Goal: Task Accomplishment & Management: Manage account settings

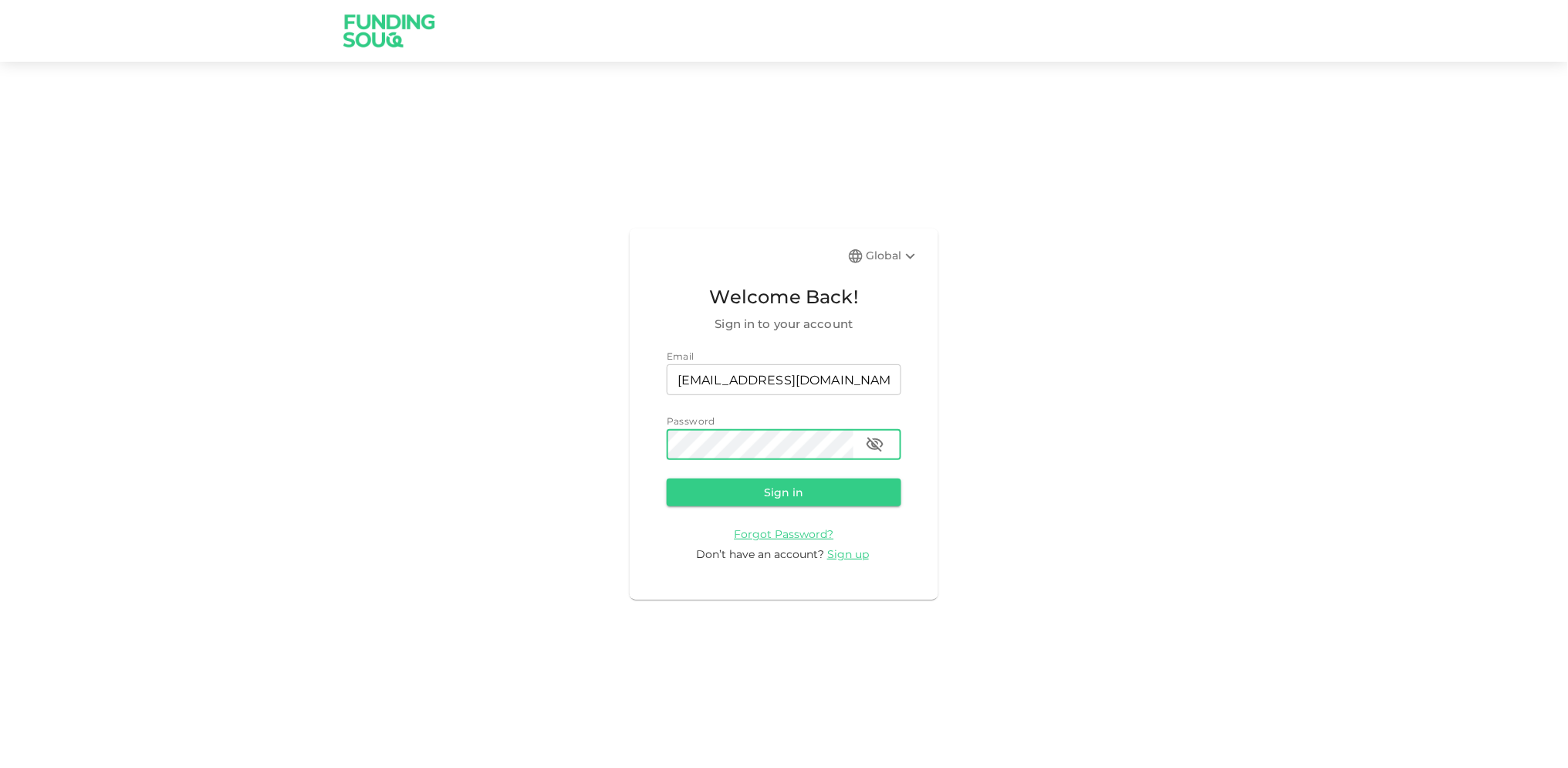
click at [667, 479] on button "Sign in" at bounding box center [784, 492] width 235 height 27
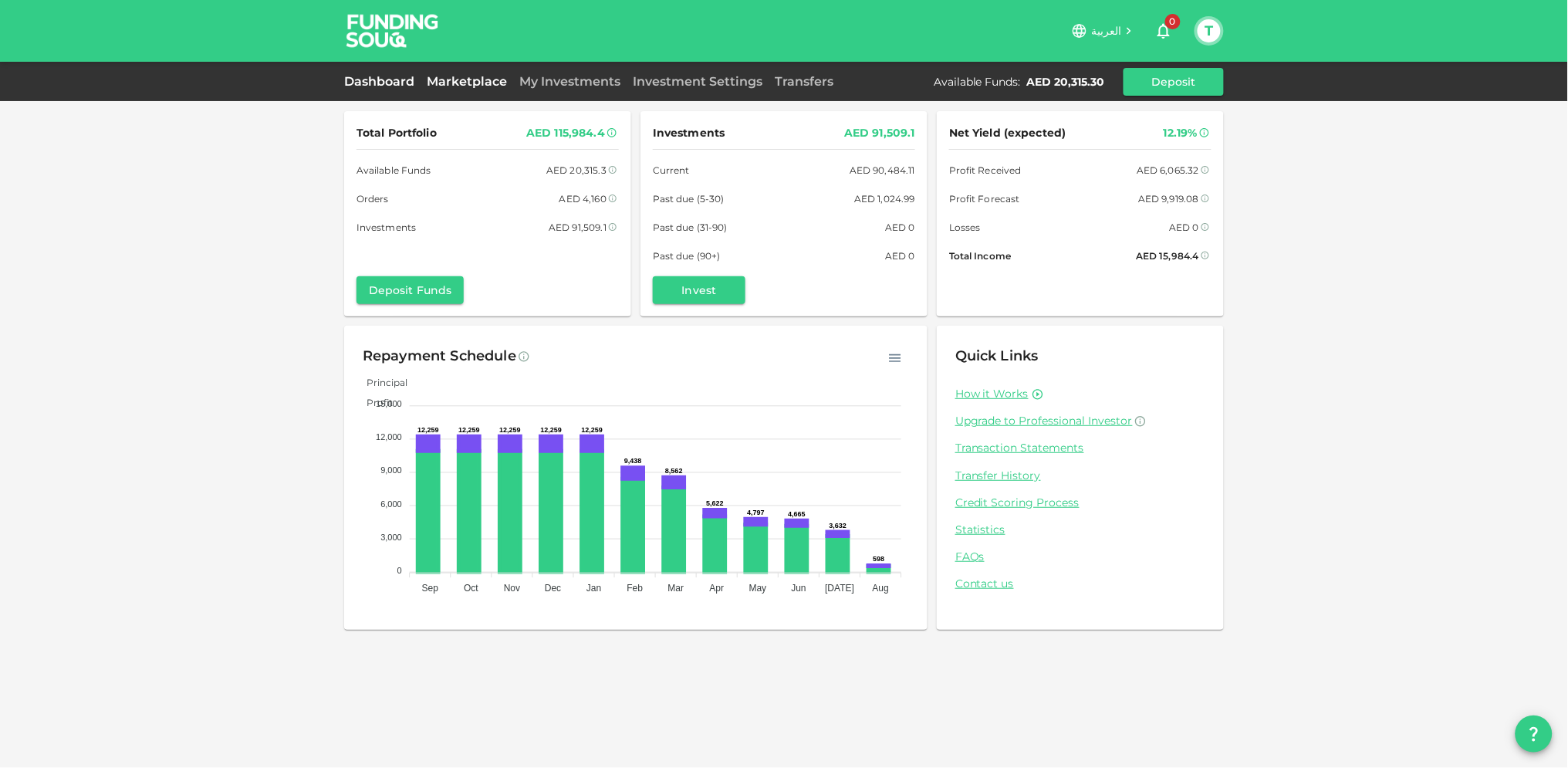
click at [458, 82] on link "Marketplace" at bounding box center [466, 81] width 92 height 15
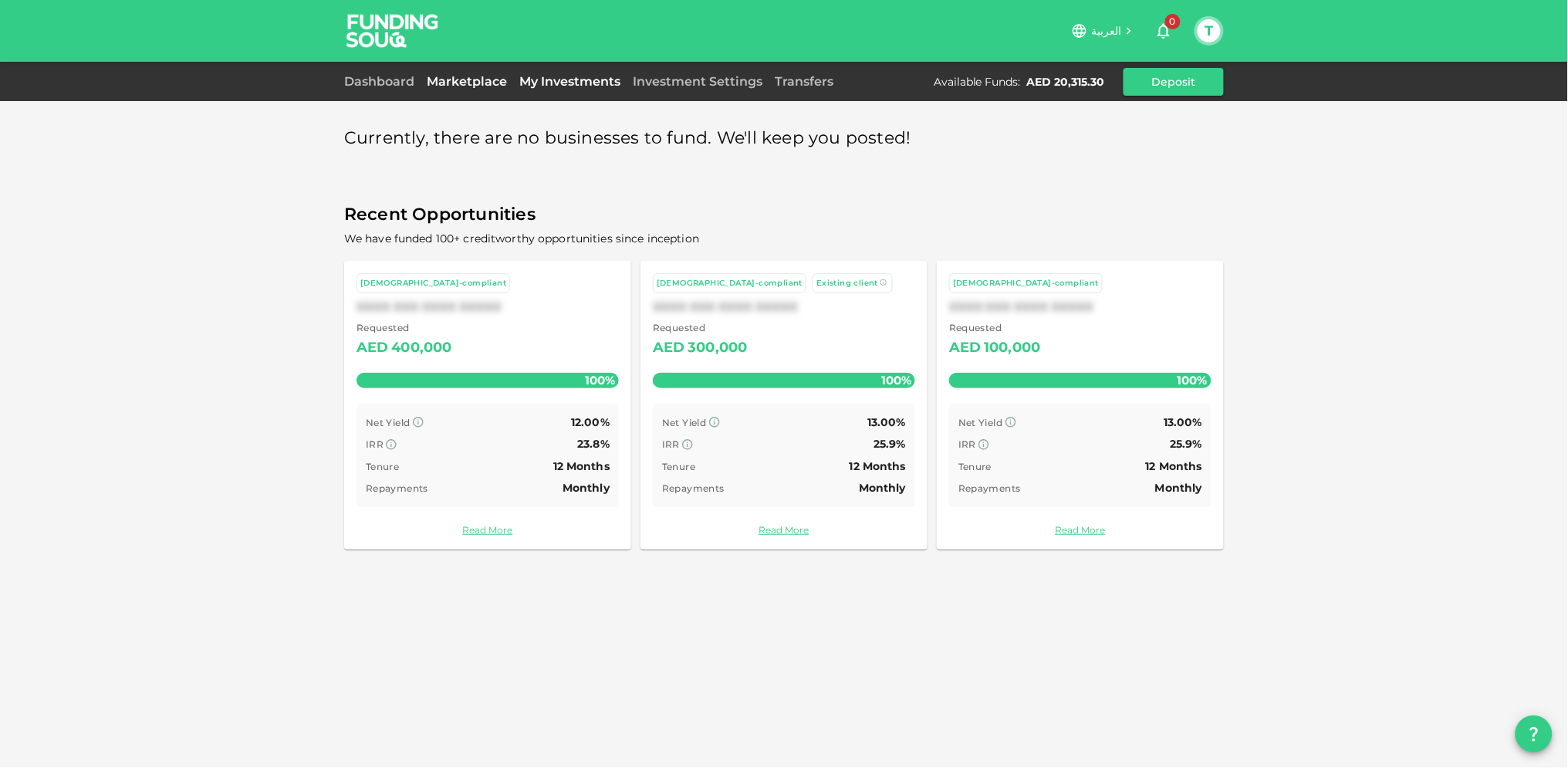
click at [574, 76] on link "My Investments" at bounding box center [570, 81] width 113 height 15
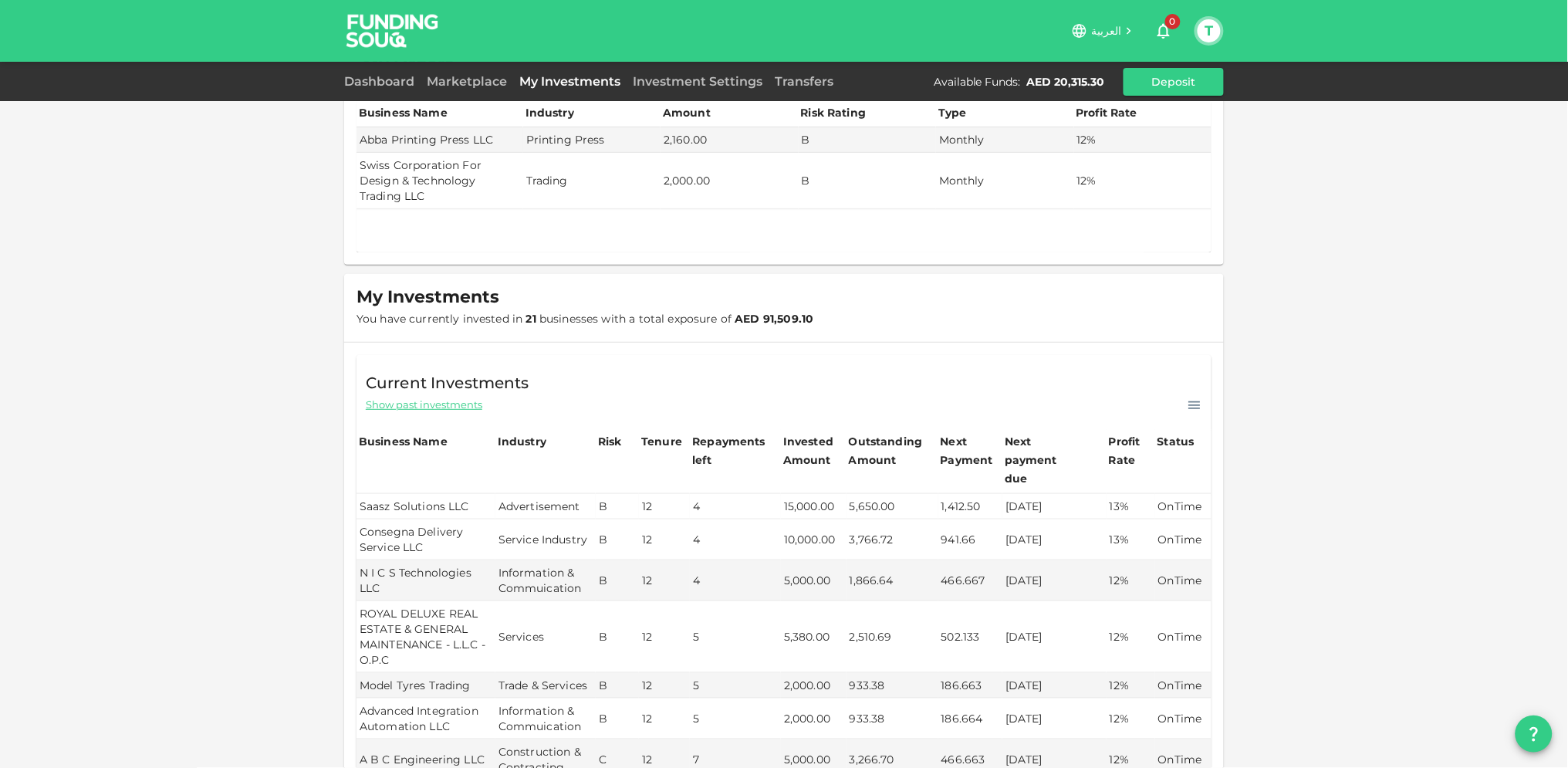
scroll to position [428, 0]
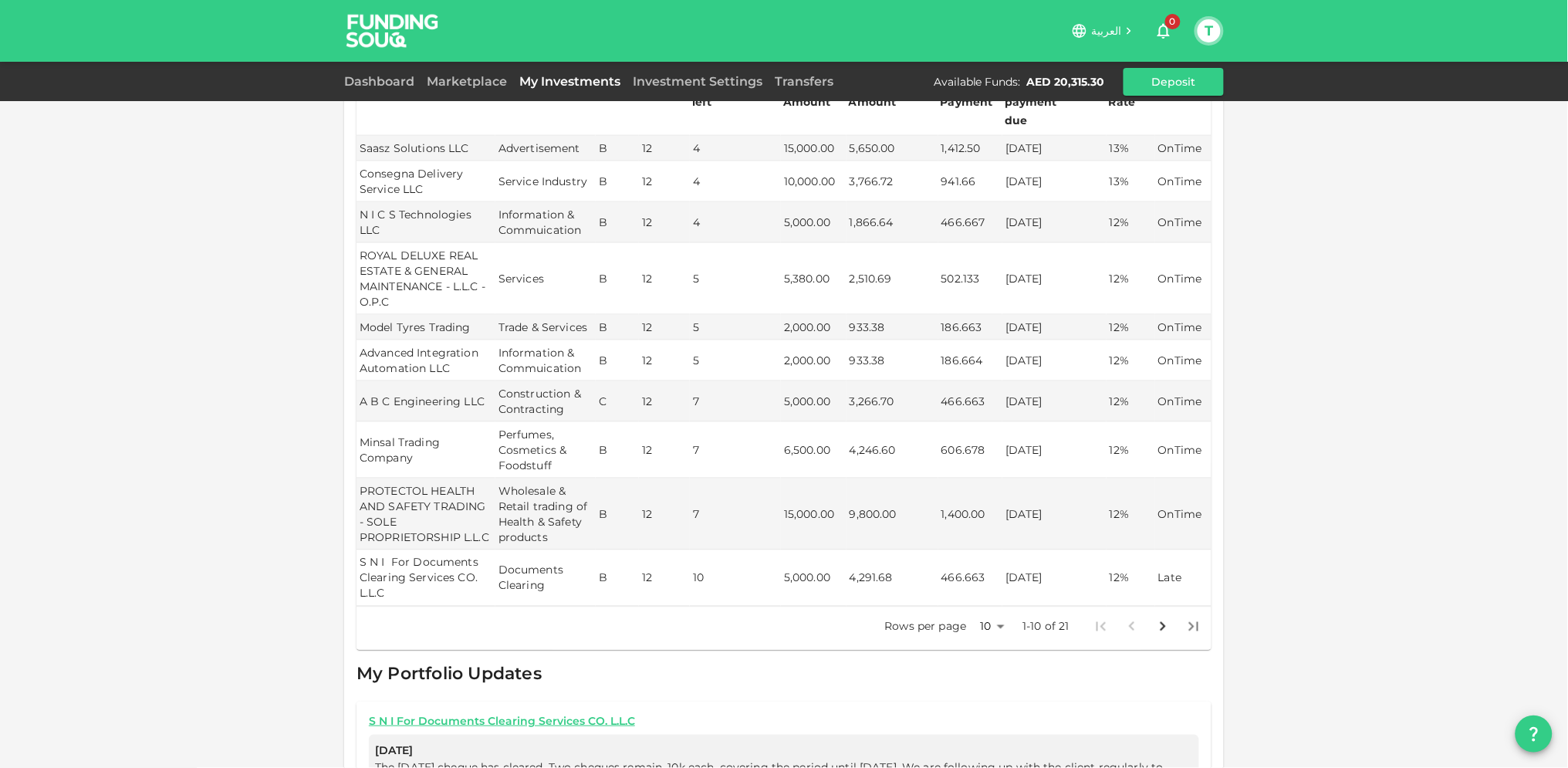
click at [992, 614] on body "العربية 0 T Dashboard Marketplace My Investments Investment Settings Transfers …" at bounding box center [784, 384] width 1568 height 768
click at [986, 662] on li "25" at bounding box center [985, 661] width 47 height 27
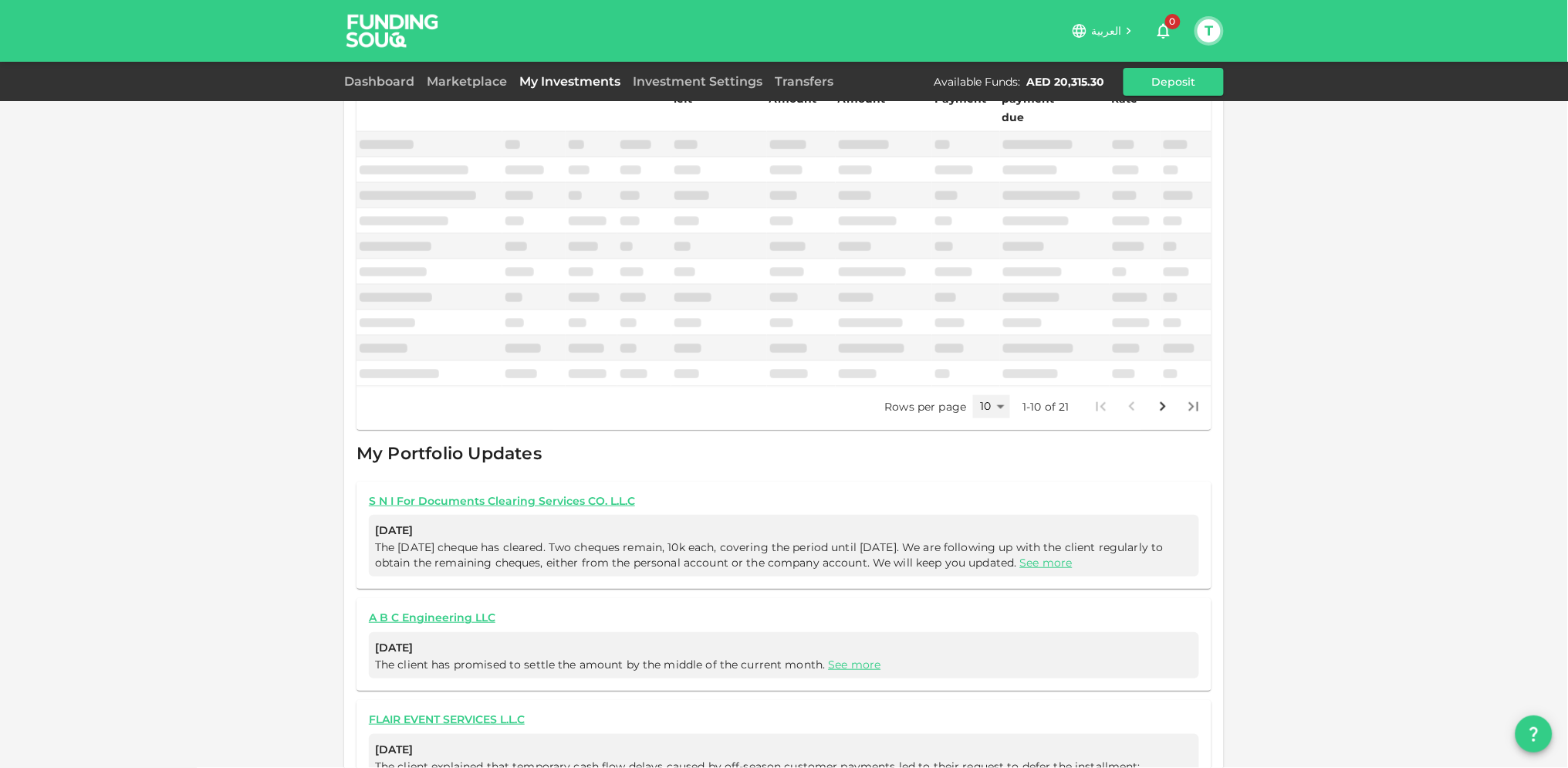
type input "25"
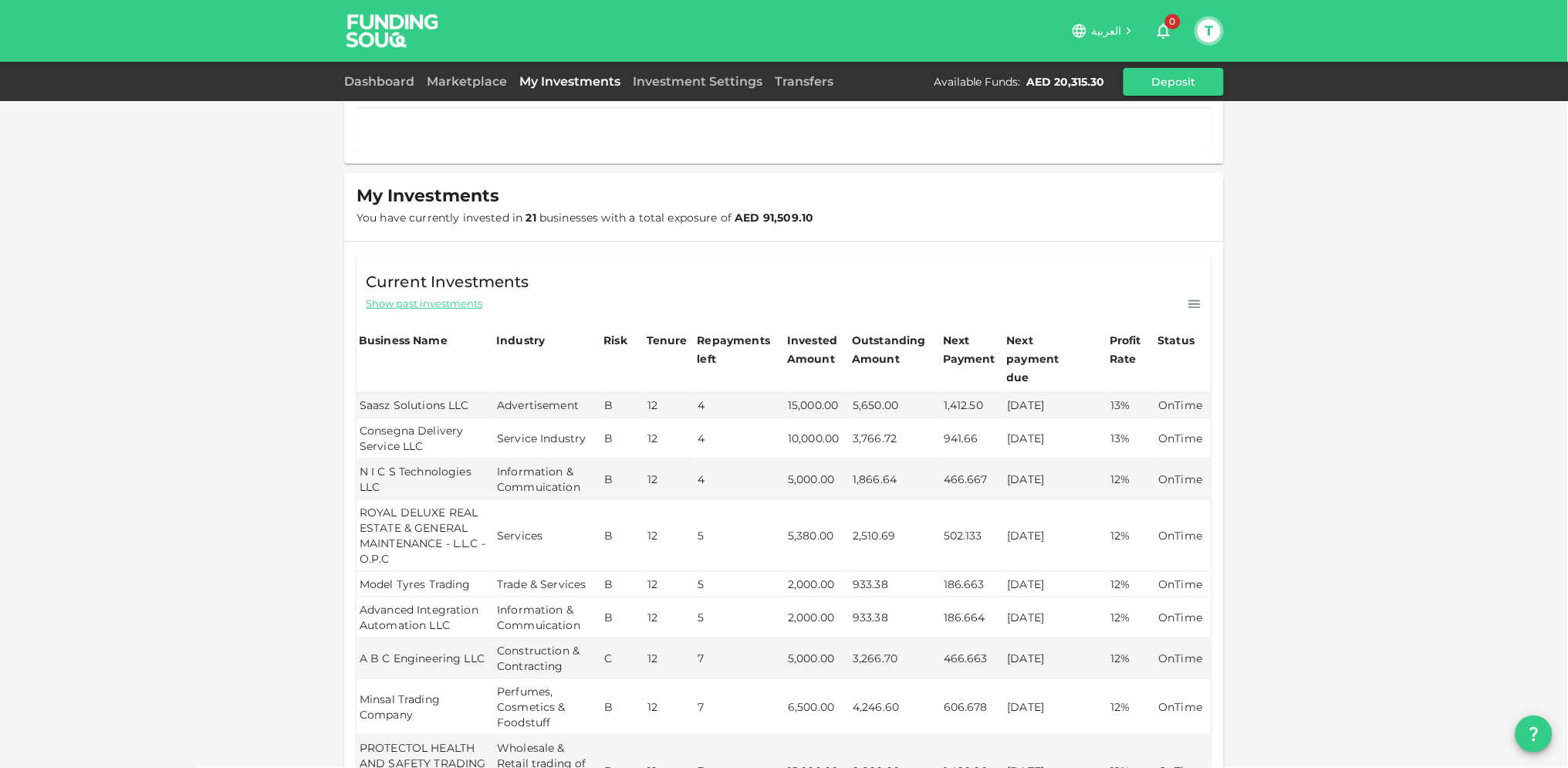
scroll to position [0, 0]
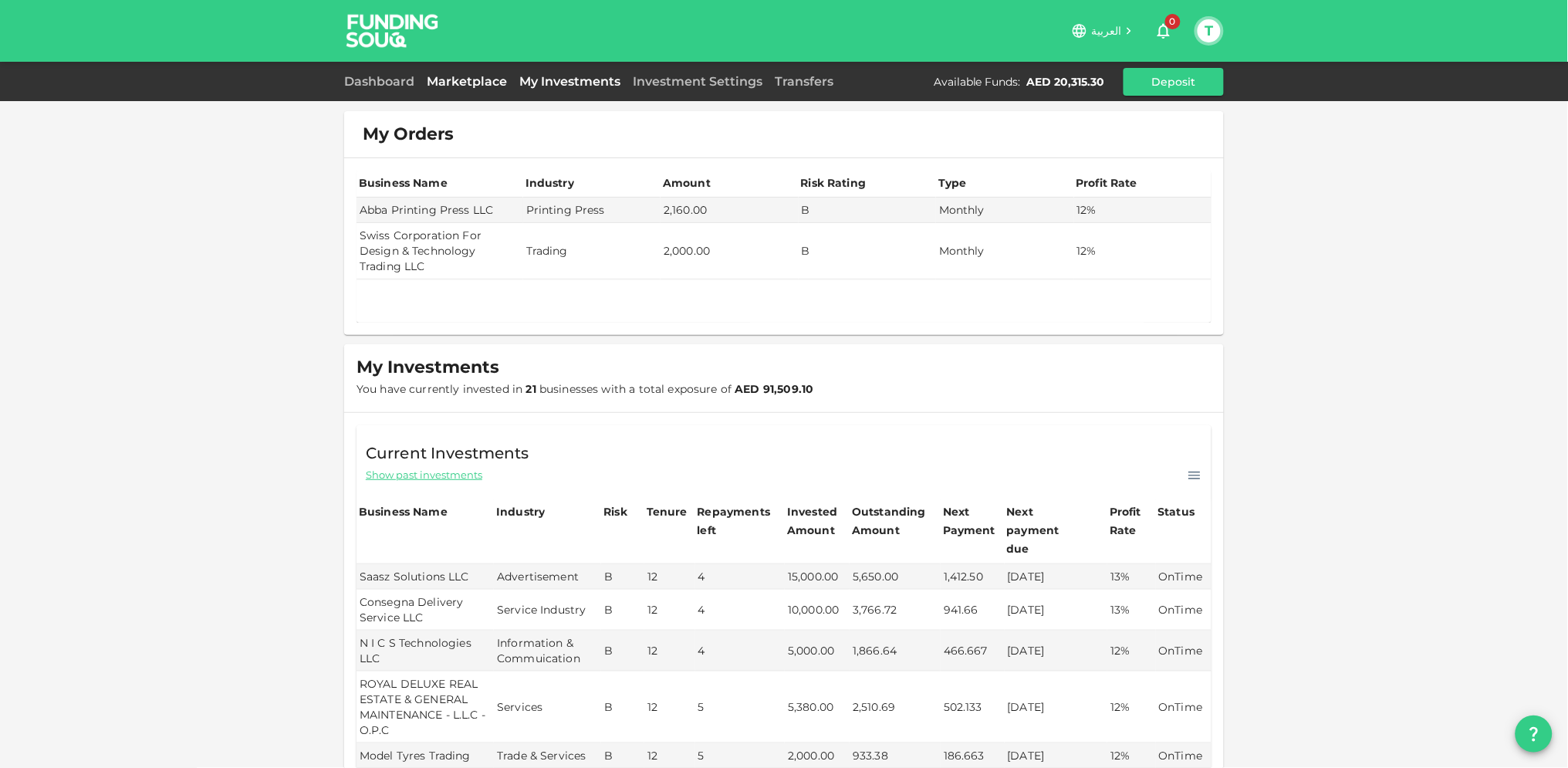
click at [474, 79] on link "Marketplace" at bounding box center [466, 81] width 92 height 15
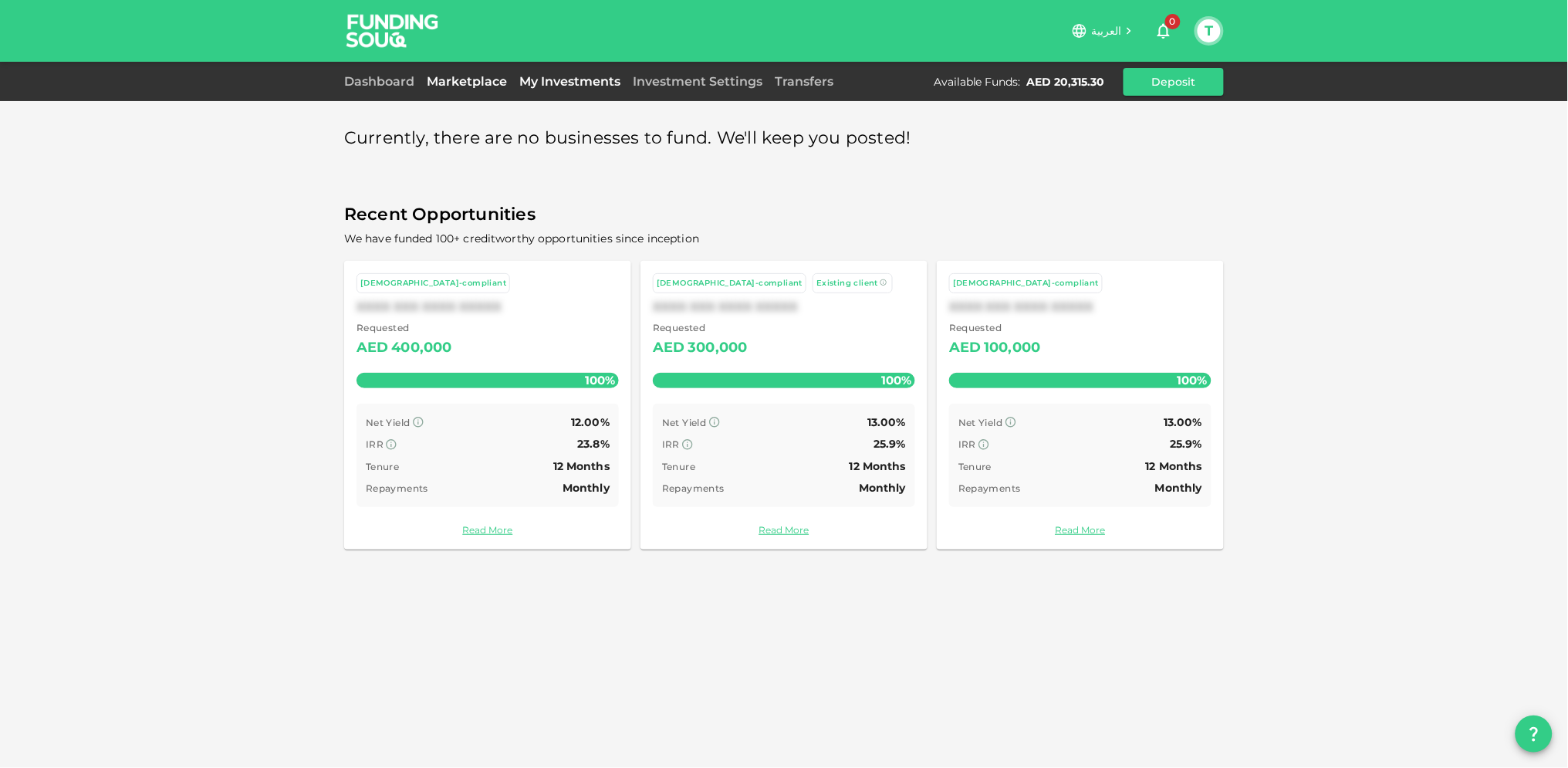
click at [563, 85] on link "My Investments" at bounding box center [570, 81] width 113 height 15
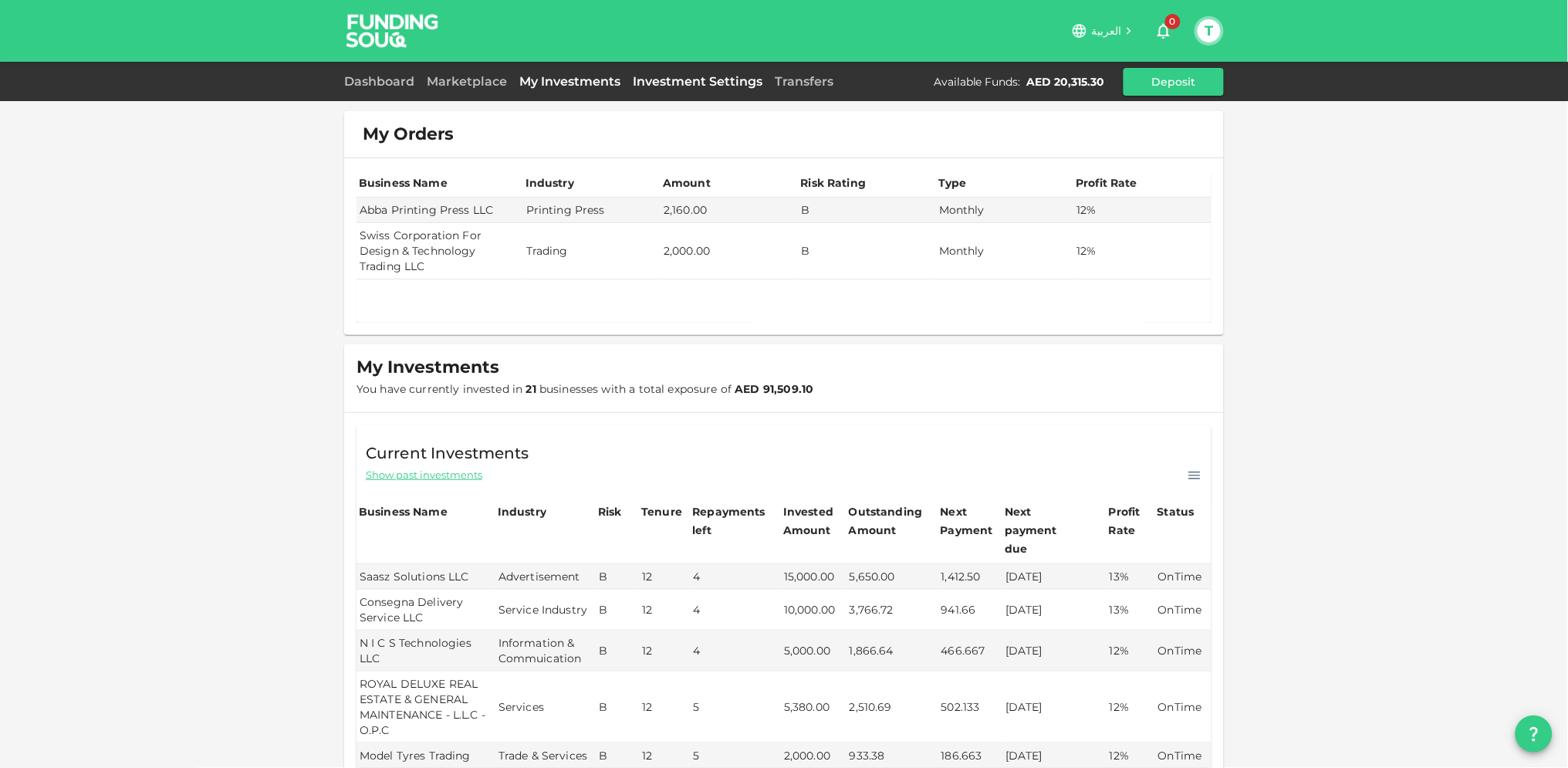
click at [679, 80] on link "Investment Settings" at bounding box center [697, 81] width 142 height 15
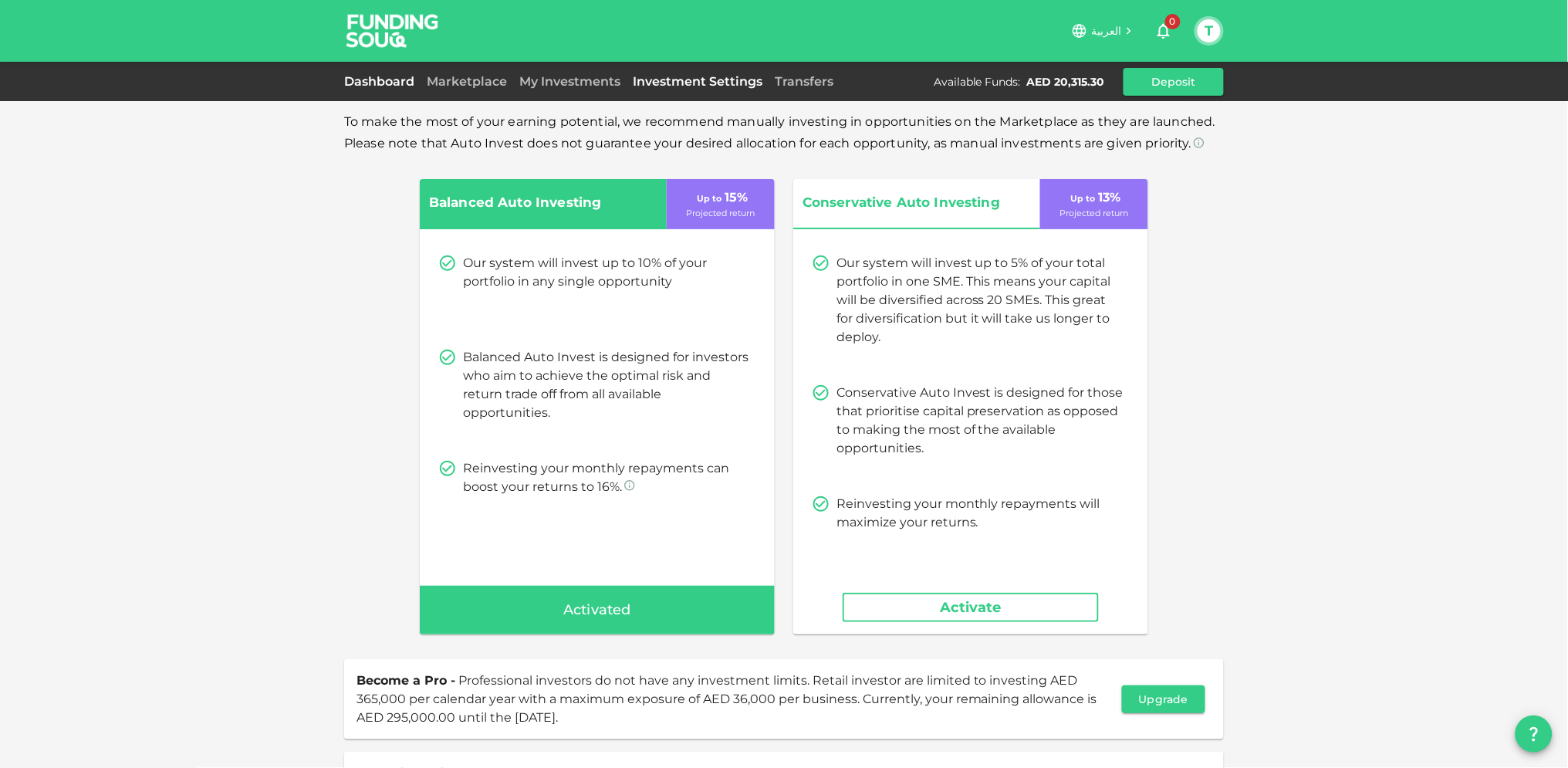
click at [382, 74] on link "Dashboard" at bounding box center [383, 81] width 77 height 15
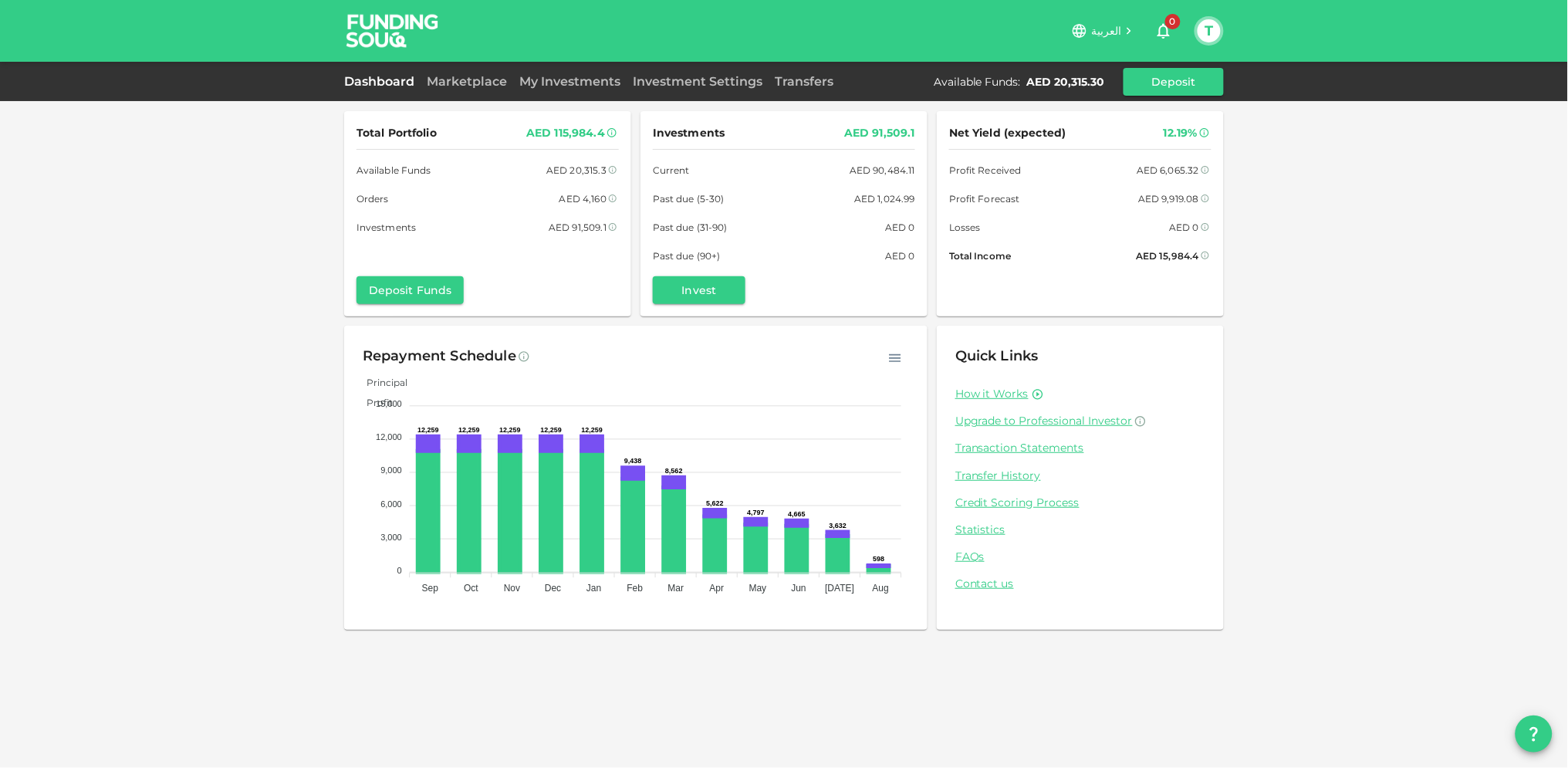
click at [1214, 35] on button "T" at bounding box center [1208, 30] width 23 height 23
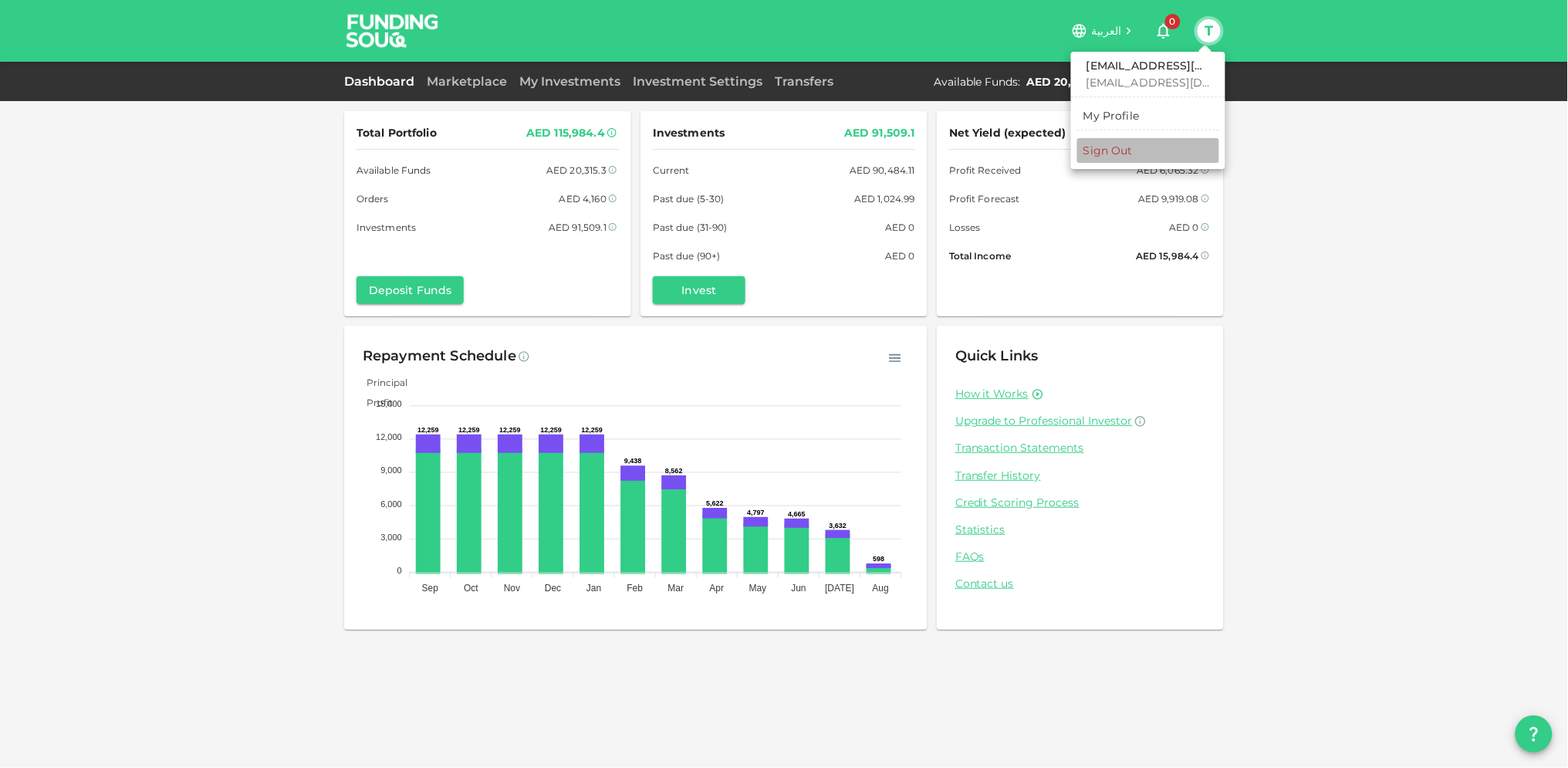
click at [1111, 156] on div "Sign Out" at bounding box center [1108, 150] width 49 height 16
